Goal: Task Accomplishment & Management: Manage account settings

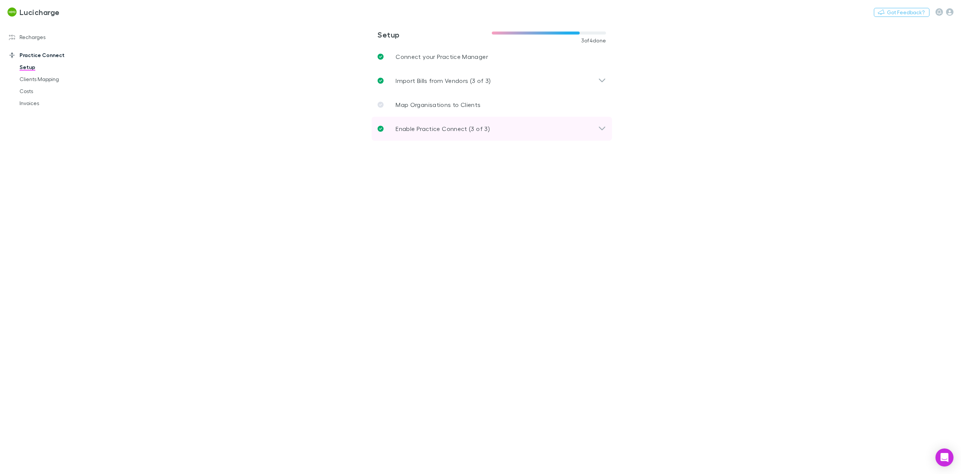
click at [438, 129] on p "Enable Practice Connect (3 of 3)" at bounding box center [443, 128] width 94 height 9
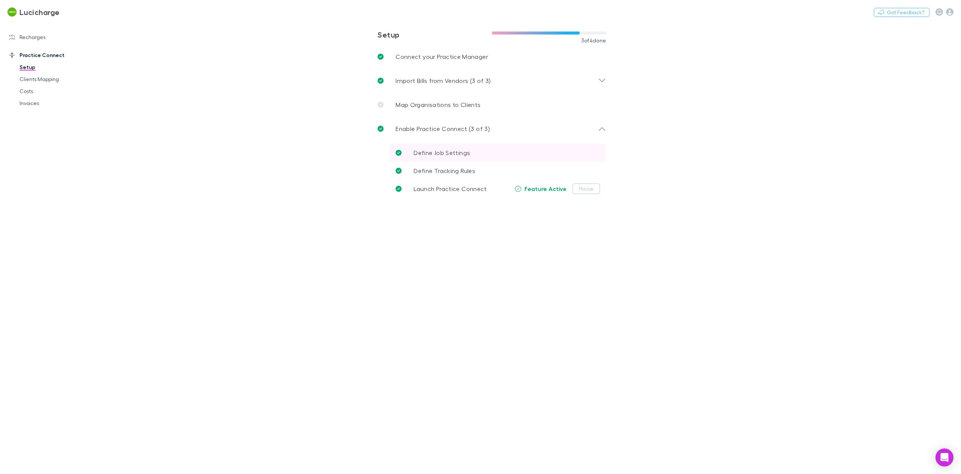
click at [452, 151] on span "Define Job Settings" at bounding box center [442, 152] width 56 height 7
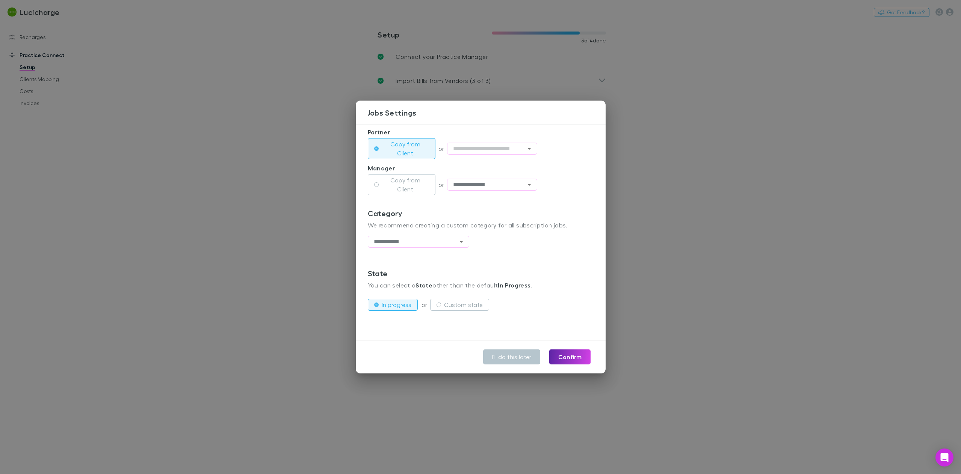
scroll to position [172, 0]
click at [444, 300] on button "Custom state" at bounding box center [459, 304] width 59 height 12
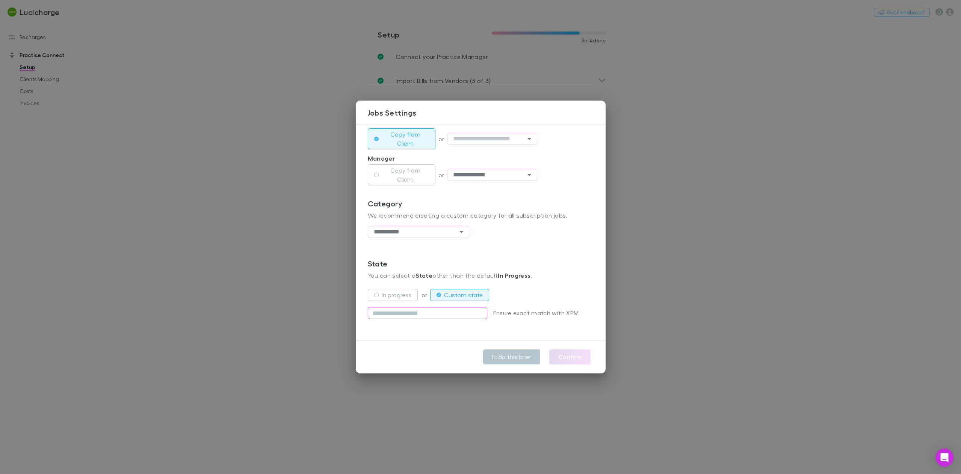
scroll to position [190, 0]
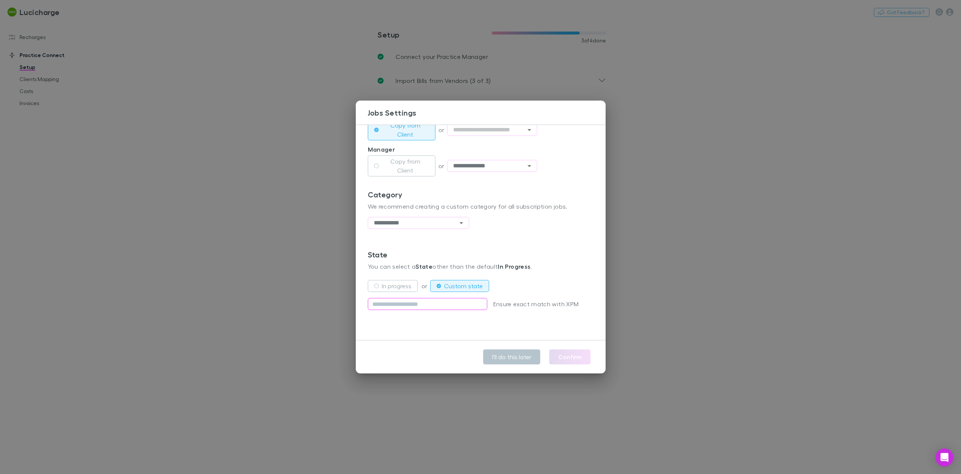
click at [430, 305] on input "text" at bounding box center [427, 304] width 119 height 12
click at [686, 139] on div "**********" at bounding box center [480, 237] width 961 height 474
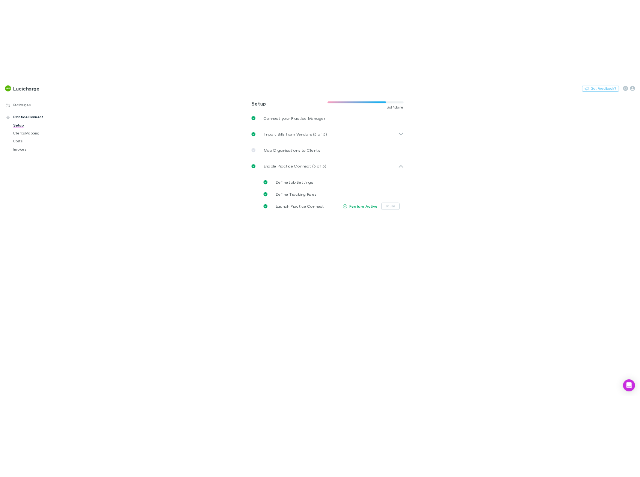
scroll to position [172, 0]
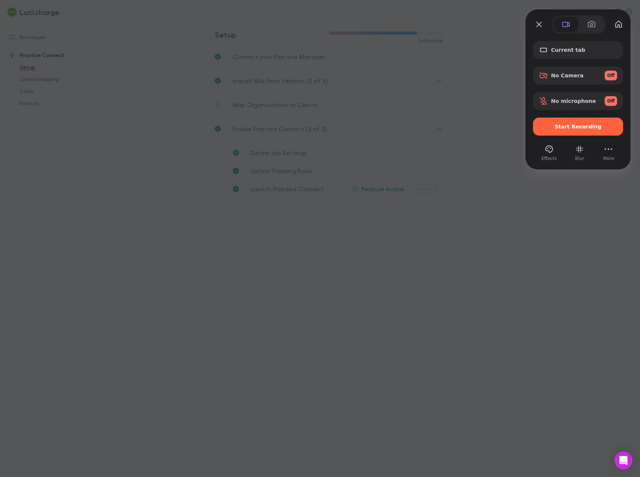
click at [506, 314] on div at bounding box center [320, 238] width 640 height 477
click at [571, 126] on span "Start Recording" at bounding box center [578, 127] width 47 height 6
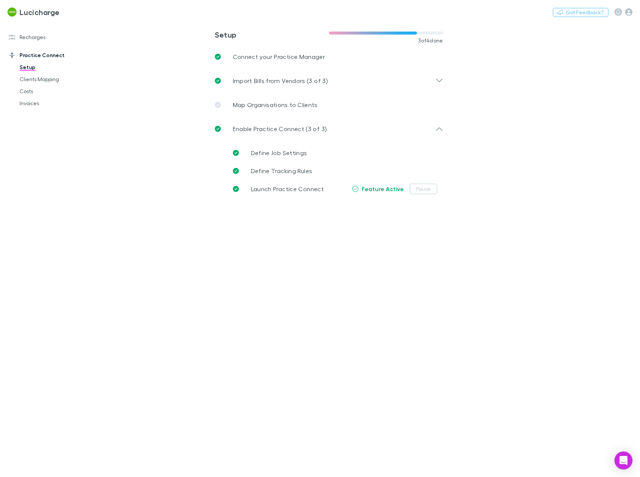
click at [24, 67] on link "Setup" at bounding box center [56, 67] width 88 height 12
click at [302, 127] on p "Enable Practice Connect (3 of 3)" at bounding box center [280, 128] width 94 height 9
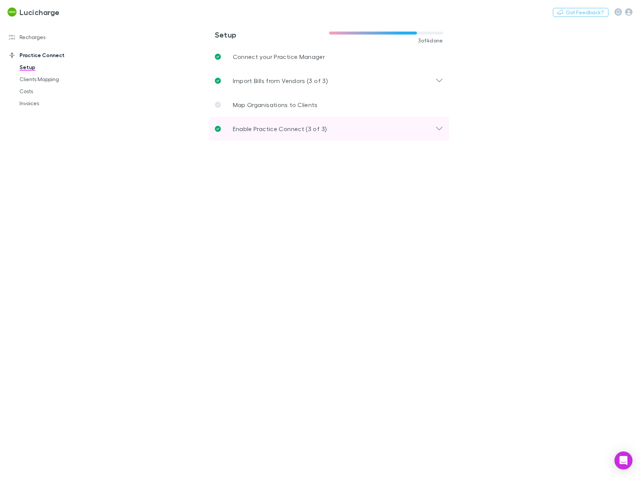
click at [302, 127] on p "Enable Practice Connect (3 of 3)" at bounding box center [280, 128] width 94 height 9
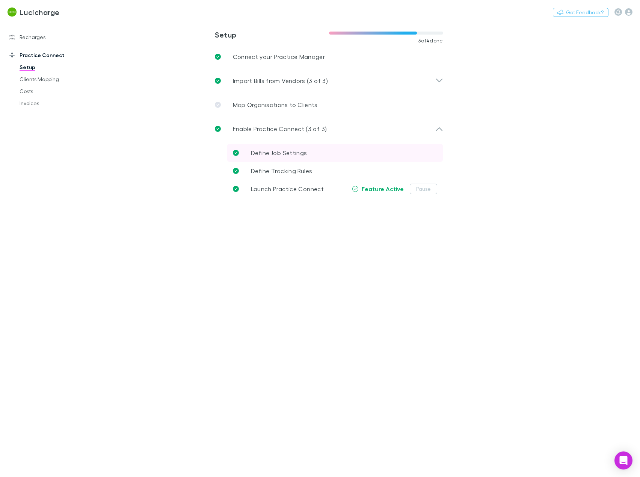
click at [288, 154] on span "Define Job Settings" at bounding box center [279, 152] width 56 height 7
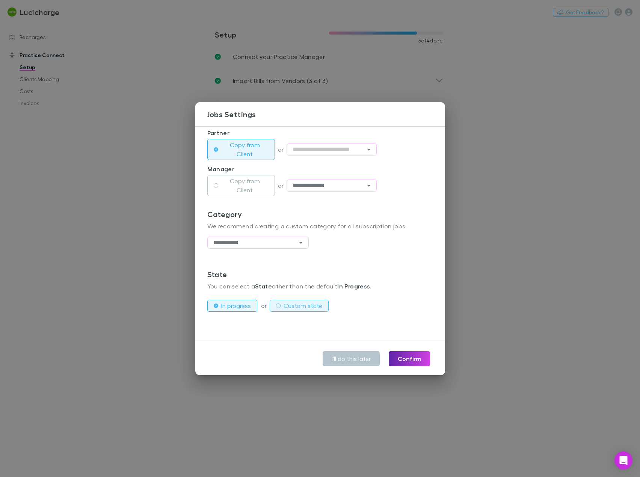
click at [291, 305] on label "Custom state" at bounding box center [303, 305] width 39 height 9
click at [247, 324] on input "text" at bounding box center [266, 324] width 119 height 12
click at [118, 62] on div "**********" at bounding box center [320, 238] width 640 height 477
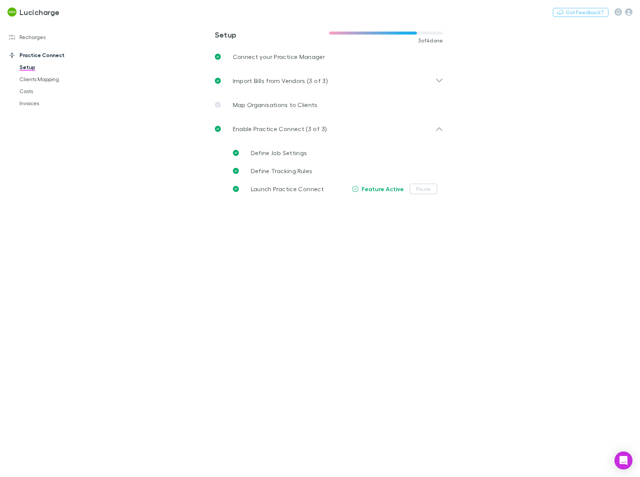
drag, startPoint x: 32, startPoint y: 37, endPoint x: 59, endPoint y: 21, distance: 30.8
click at [32, 37] on link "Recharges" at bounding box center [51, 37] width 98 height 12
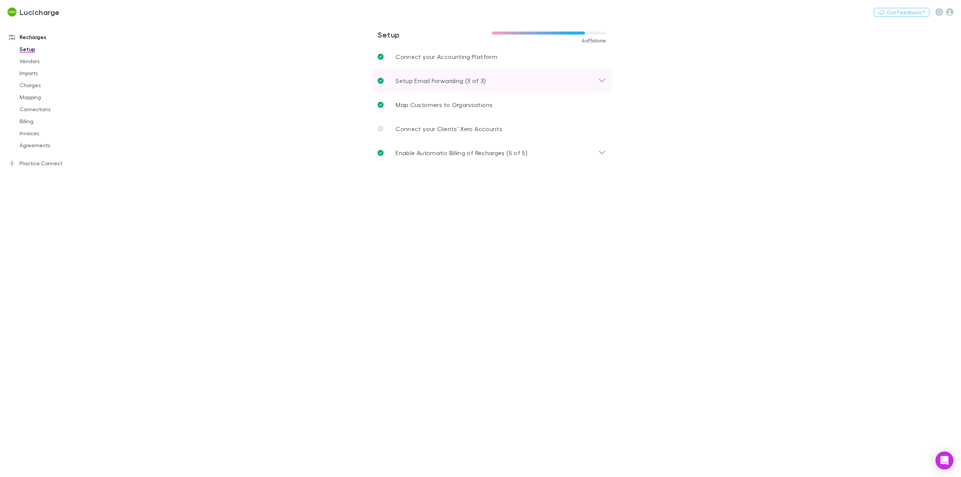
click at [598, 77] on div "Setup Email Forwarding (3 of 3)" at bounding box center [487, 80] width 220 height 9
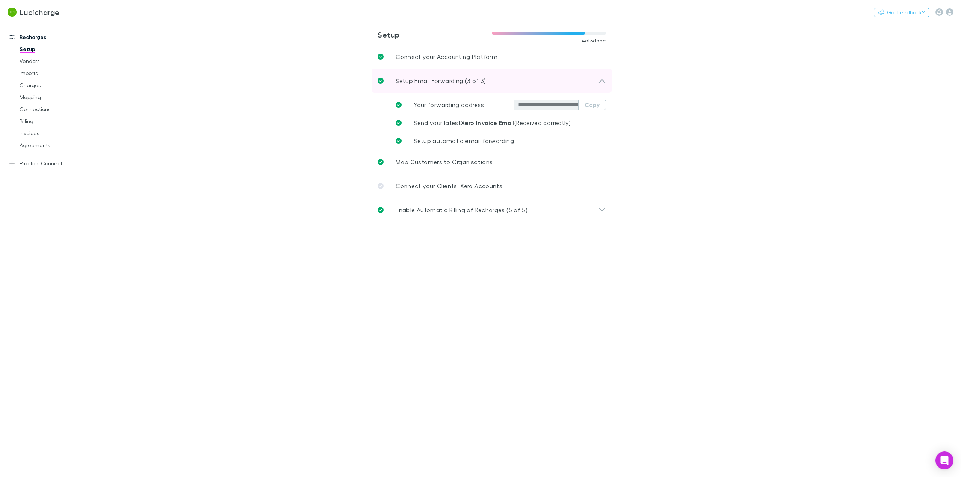
click at [598, 78] on div "Setup Email Forwarding (3 of 3)" at bounding box center [487, 80] width 220 height 9
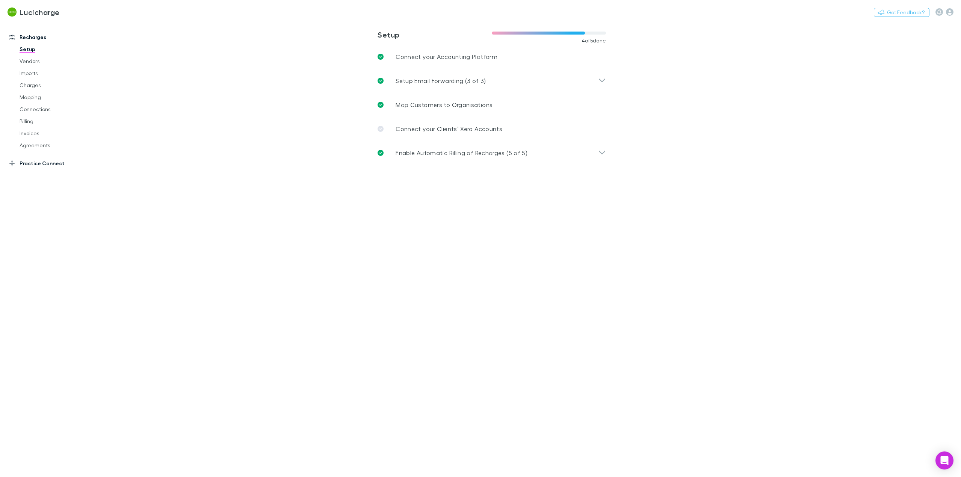
click at [43, 165] on link "Practice Connect" at bounding box center [54, 163] width 104 height 12
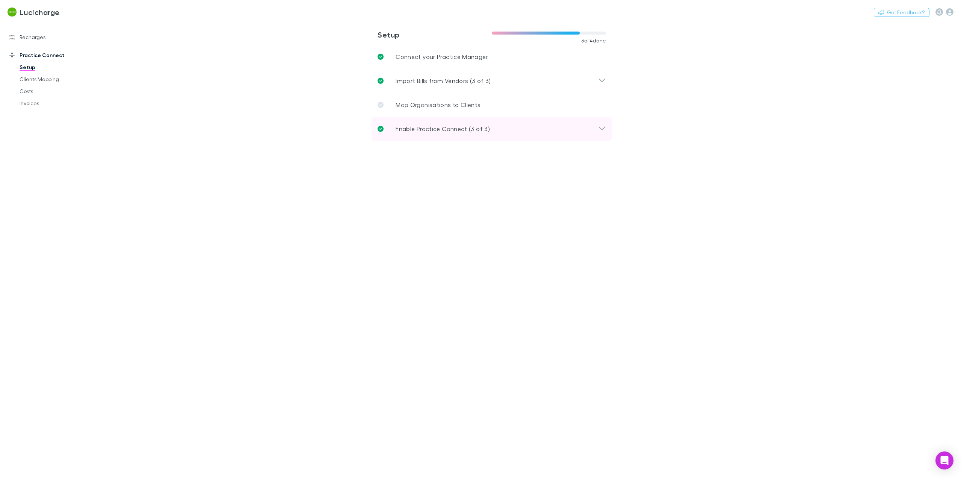
click at [596, 135] on div "Enable Practice Connect (3 of 3)" at bounding box center [491, 129] width 240 height 24
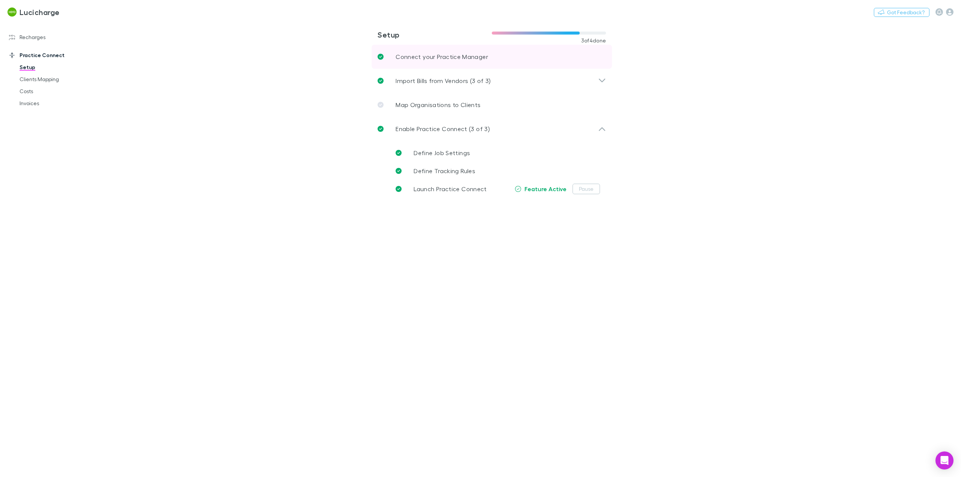
click at [459, 54] on p "Connect your Practice Manager" at bounding box center [442, 56] width 92 height 9
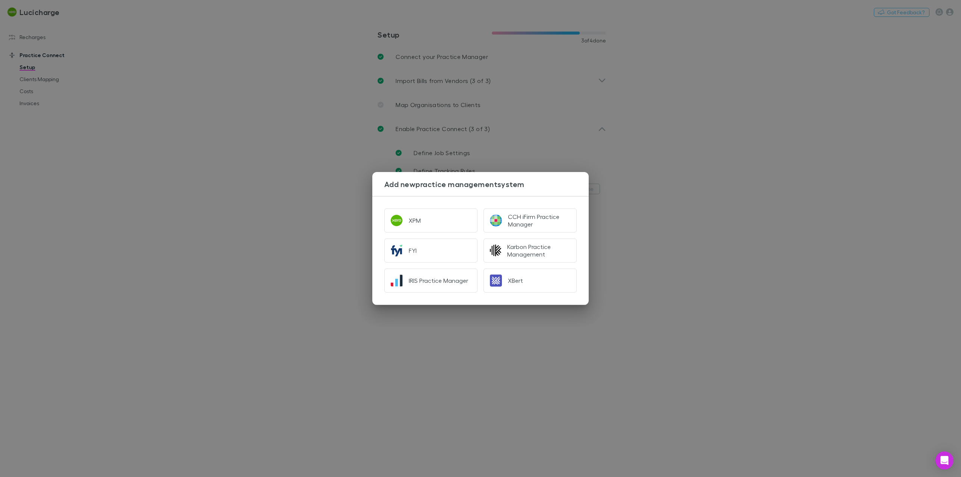
click at [276, 268] on div "Add new practice management system XPM CCH iFirm Practice Manager FYI Karbon Pr…" at bounding box center [480, 238] width 961 height 477
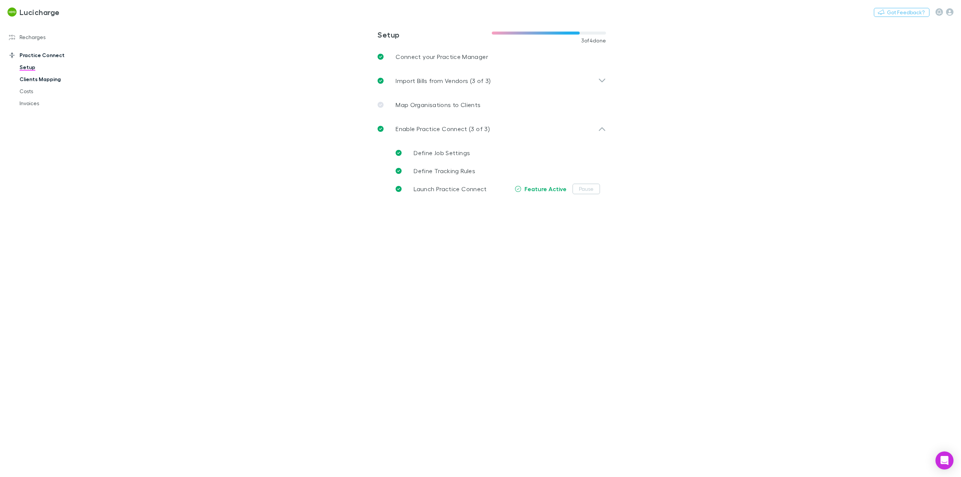
click at [48, 80] on link "Clients Mapping" at bounding box center [58, 79] width 93 height 12
